Goal: Navigation & Orientation: Find specific page/section

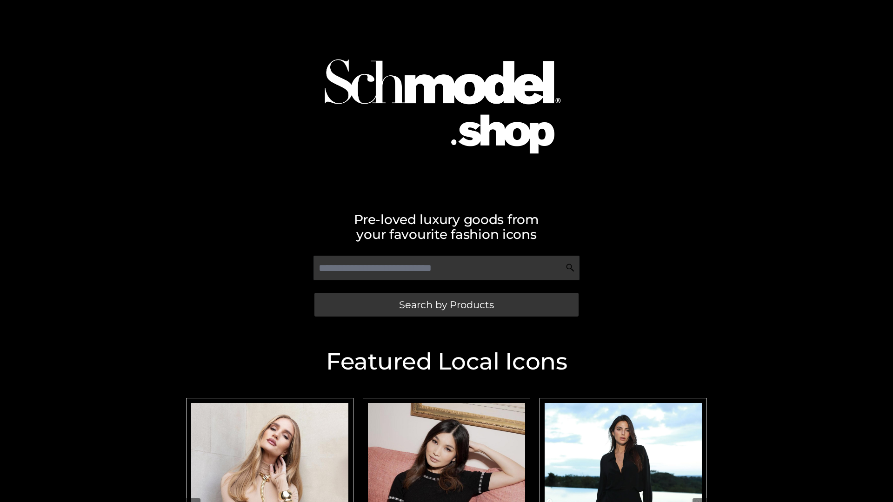
click at [446, 305] on span "Search by Products" at bounding box center [446, 305] width 95 height 10
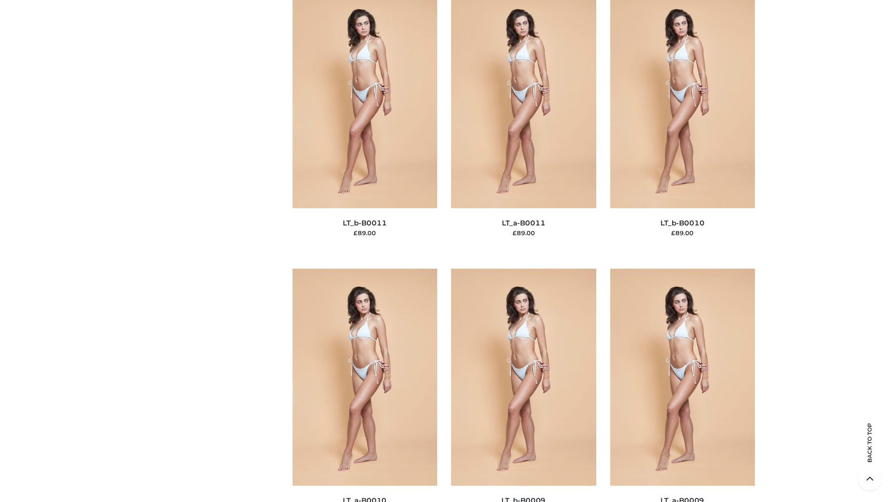
scroll to position [4177, 0]
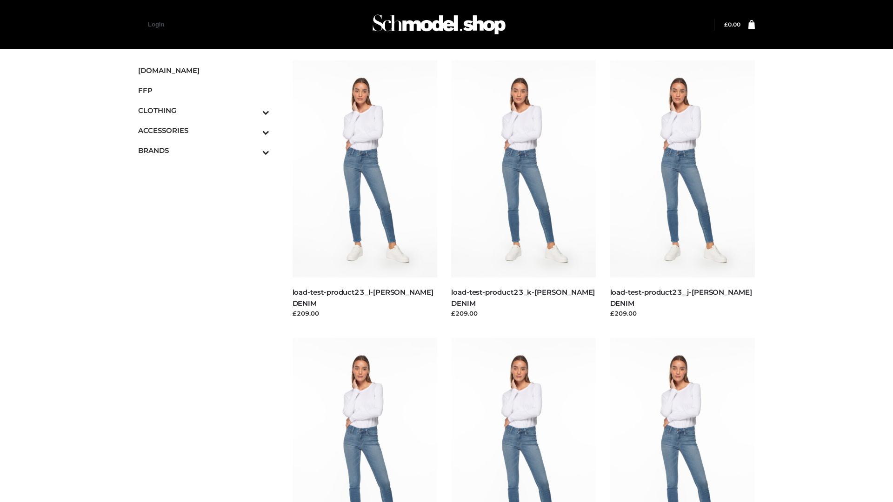
scroll to position [816, 0]
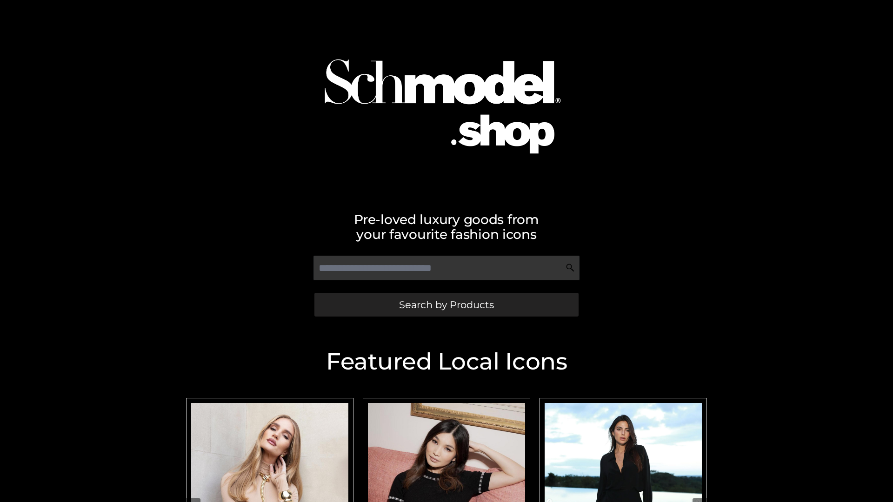
click at [446, 305] on span "Search by Products" at bounding box center [446, 305] width 95 height 10
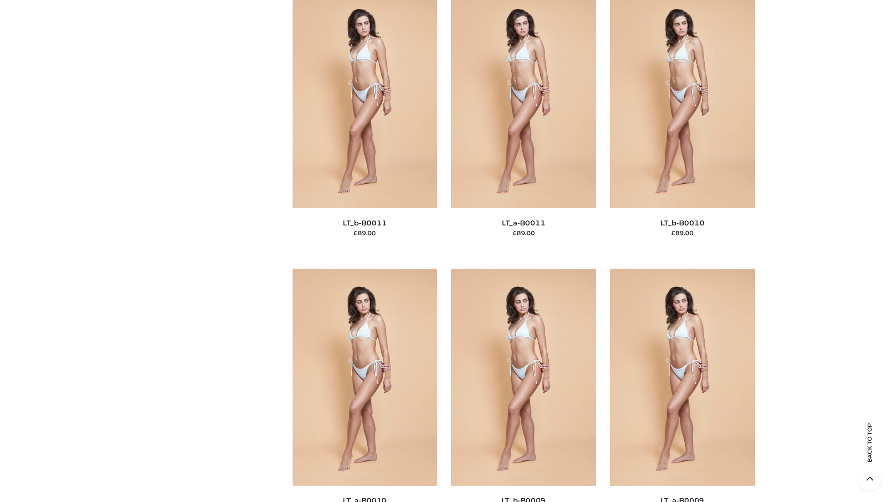
scroll to position [4177, 0]
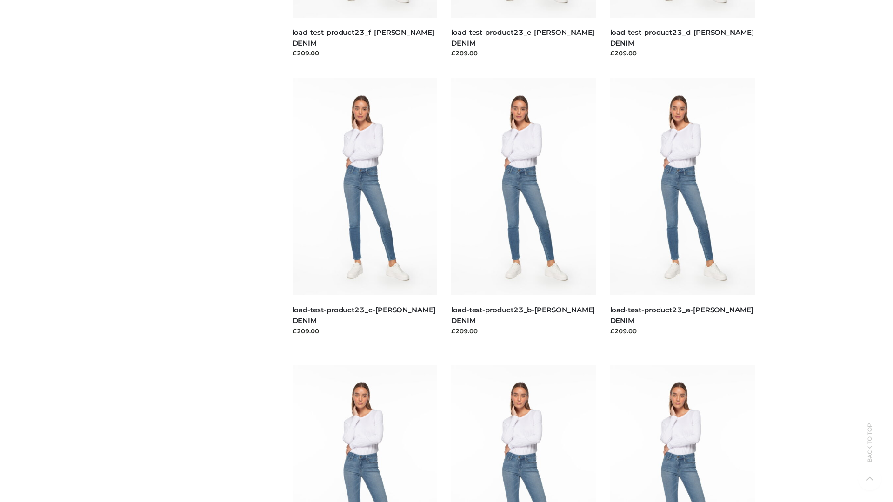
scroll to position [816, 0]
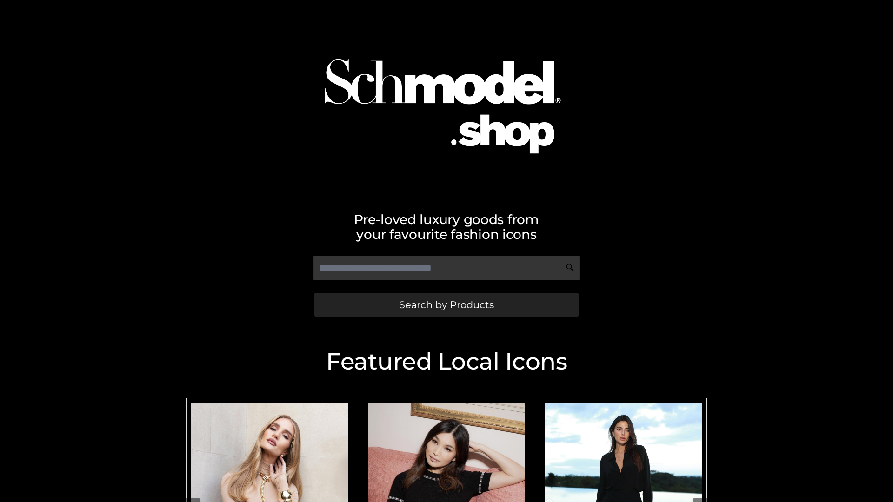
click at [446, 305] on span "Search by Products" at bounding box center [446, 305] width 95 height 10
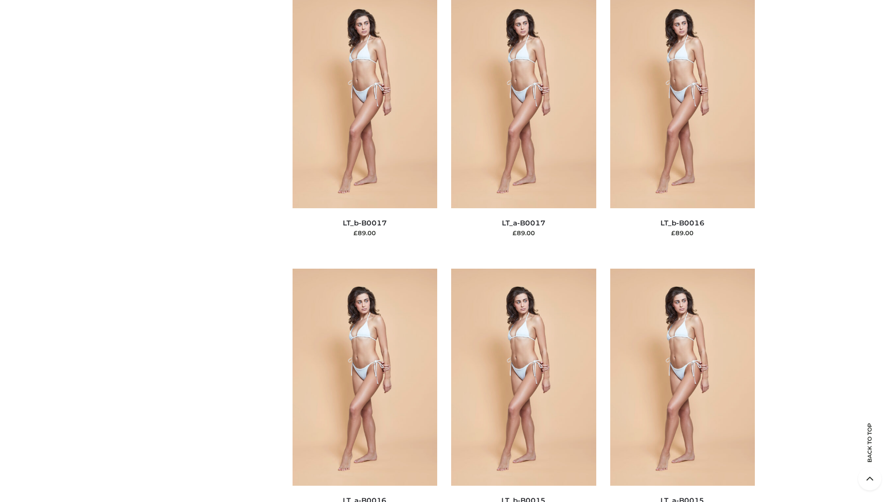
scroll to position [3056, 0]
